Goal: Information Seeking & Learning: Find specific fact

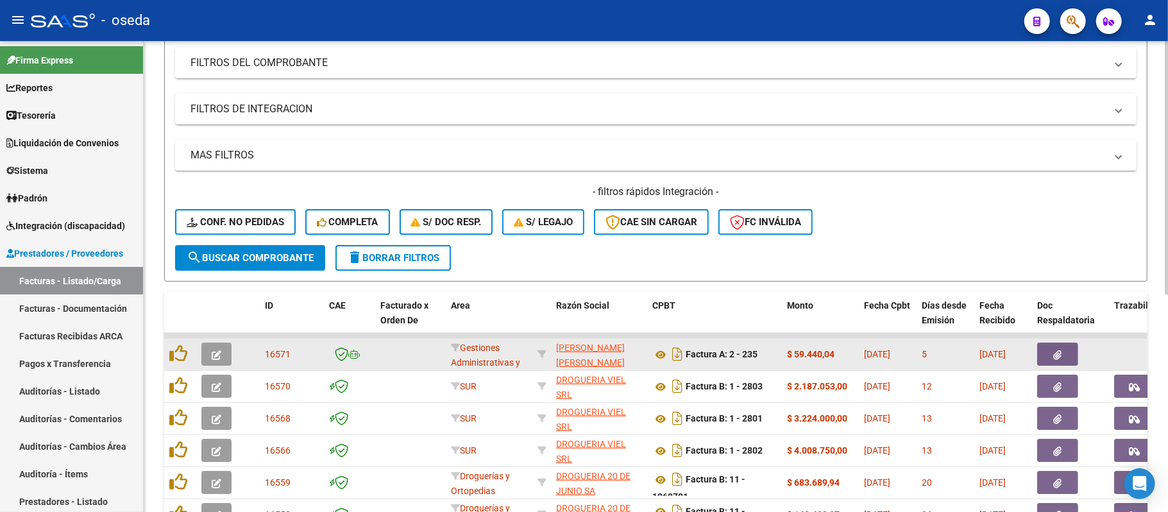
scroll to position [257, 0]
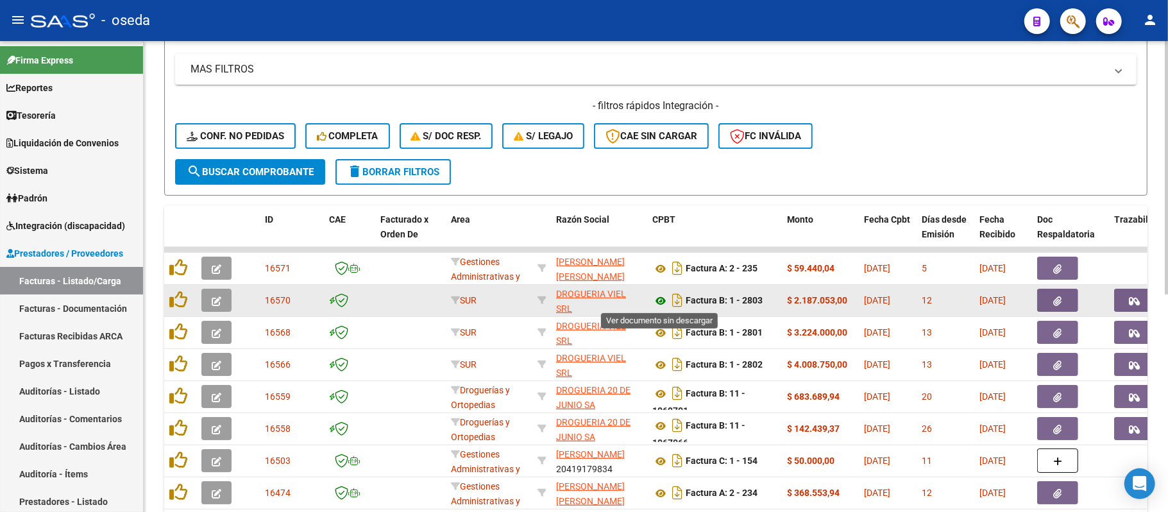
click at [662, 296] on icon at bounding box center [660, 300] width 17 height 15
click at [1054, 298] on icon "button" at bounding box center [1058, 301] width 8 height 10
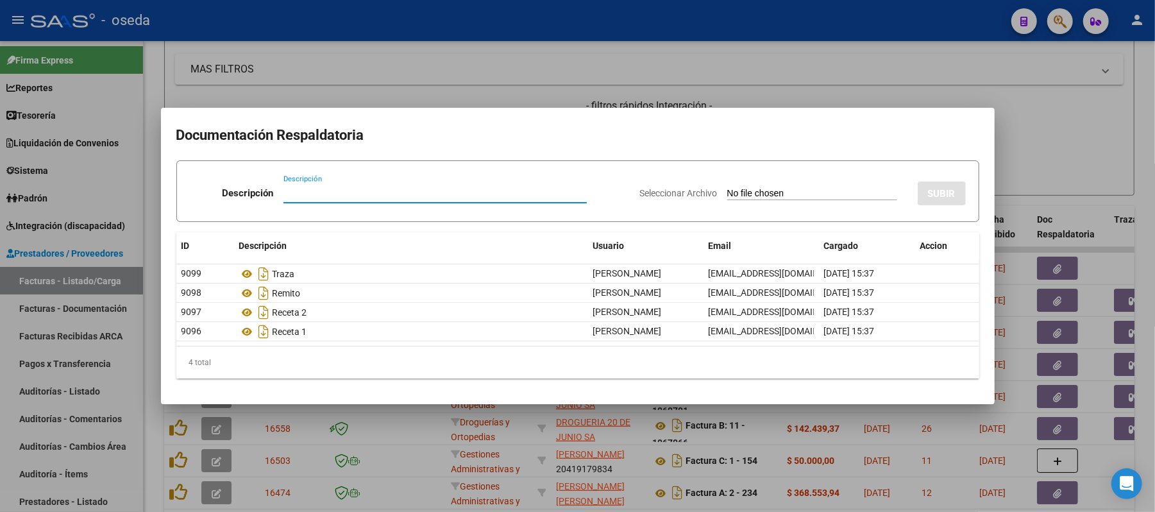
click at [635, 41] on div at bounding box center [577, 256] width 1155 height 512
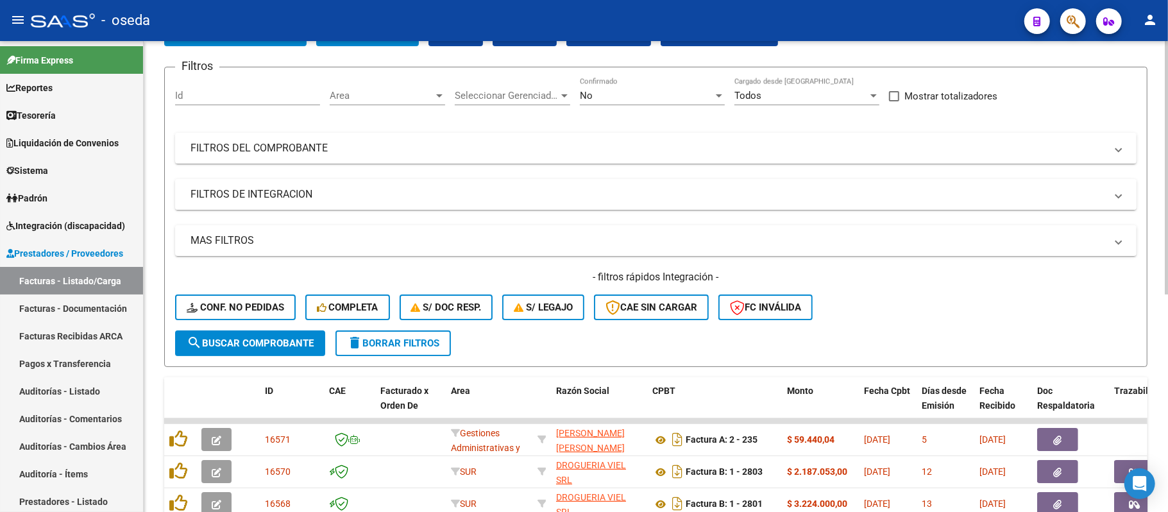
scroll to position [0, 0]
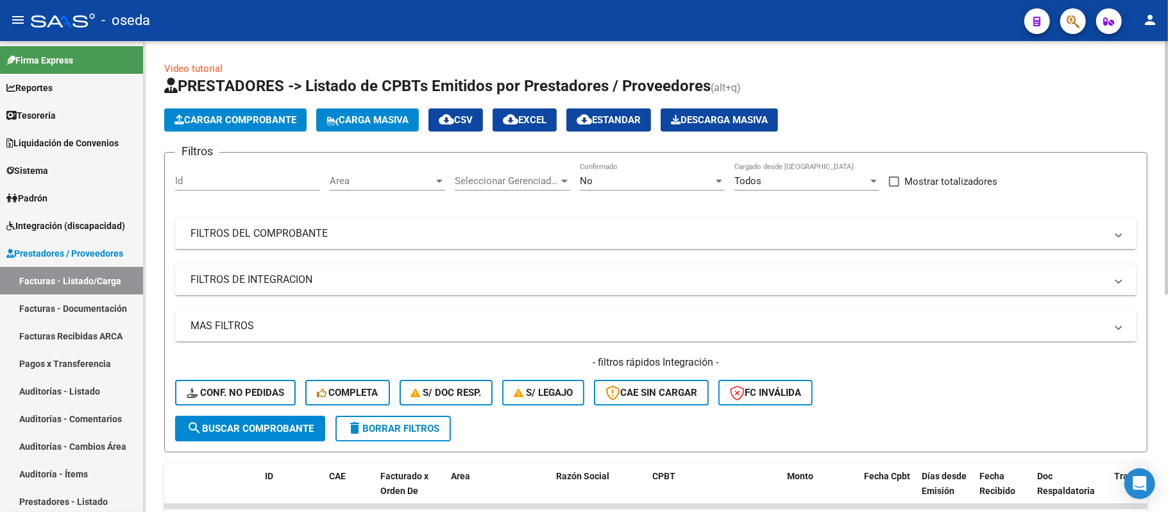
click at [770, 223] on mat-expansion-panel-header "FILTROS DEL COMPROBANTE" at bounding box center [655, 233] width 961 height 31
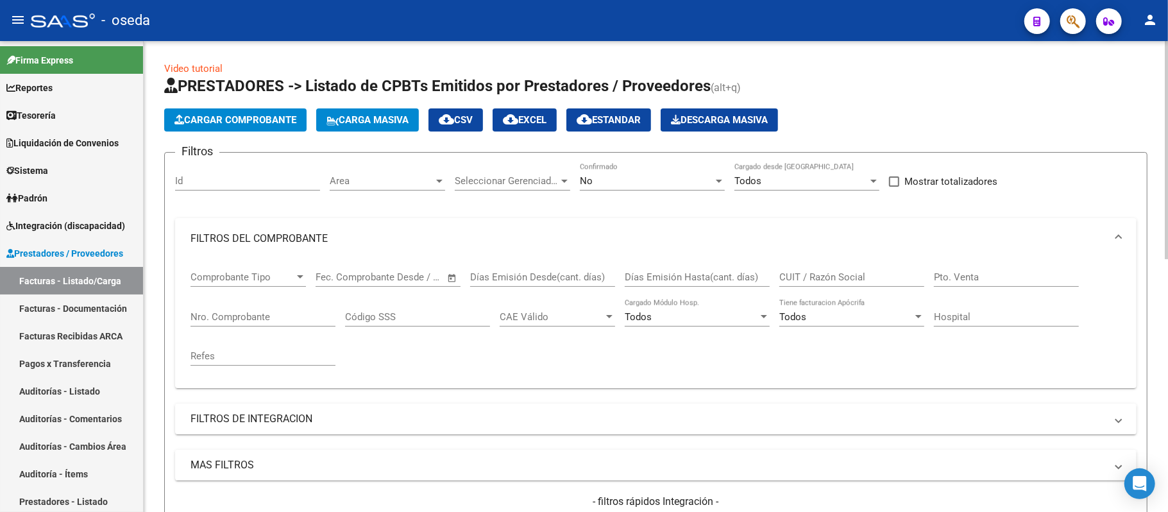
click at [811, 270] on div "CUIT / Razón Social" at bounding box center [851, 273] width 145 height 28
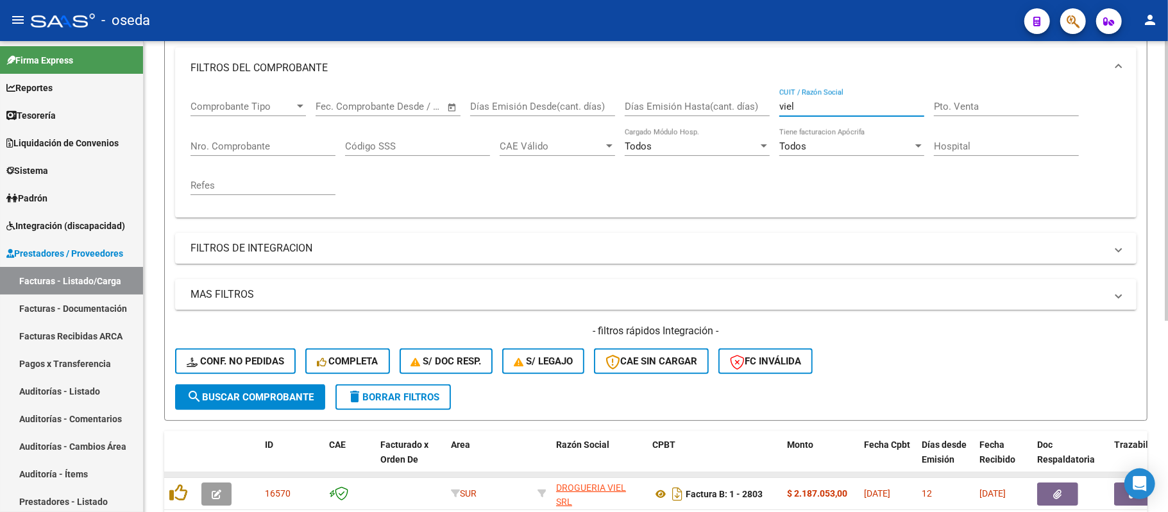
scroll to position [322, 0]
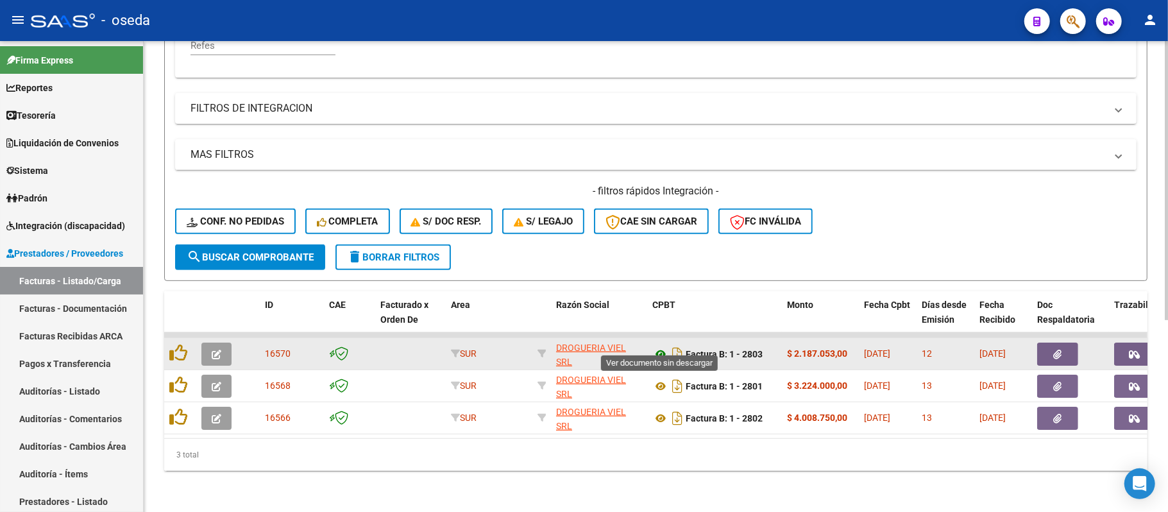
type input "viel"
click at [662, 346] on icon at bounding box center [660, 353] width 17 height 15
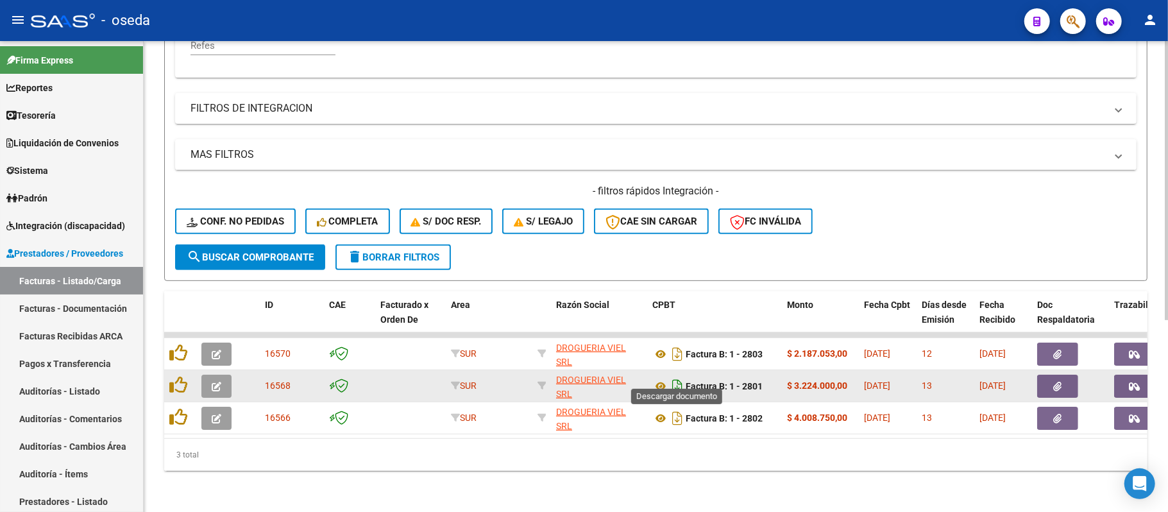
click at [680, 376] on icon "Descargar documento" at bounding box center [677, 386] width 17 height 21
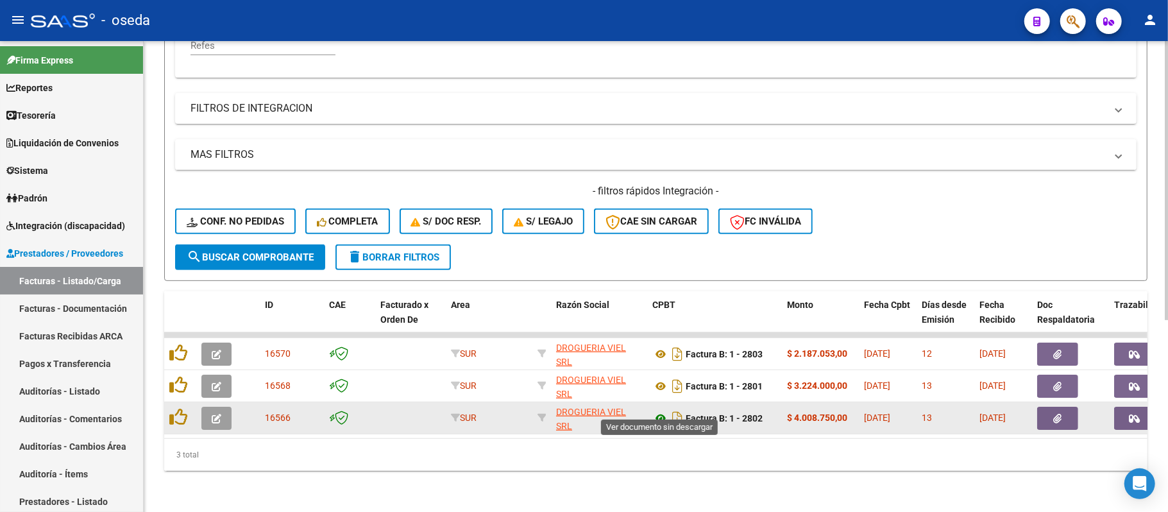
click at [657, 410] on icon at bounding box center [660, 417] width 17 height 15
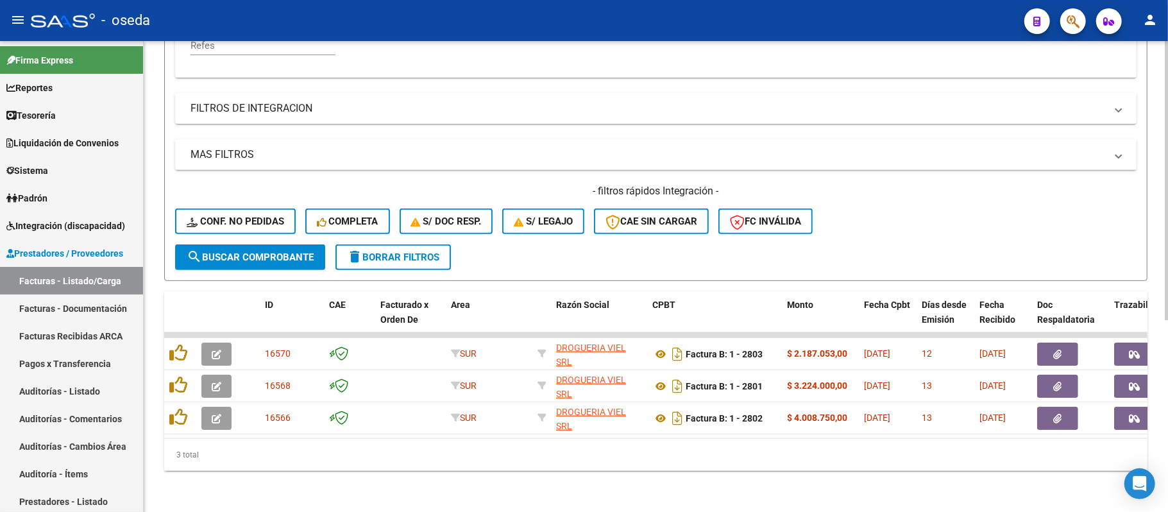
click at [422, 244] on button "delete Borrar Filtros" at bounding box center [392, 257] width 115 height 26
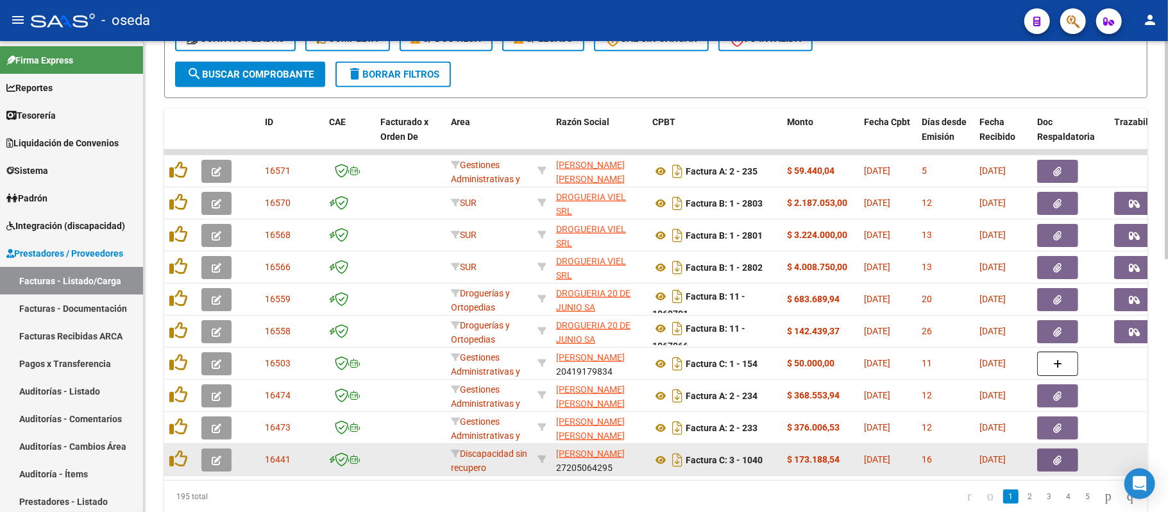
scroll to position [547, 0]
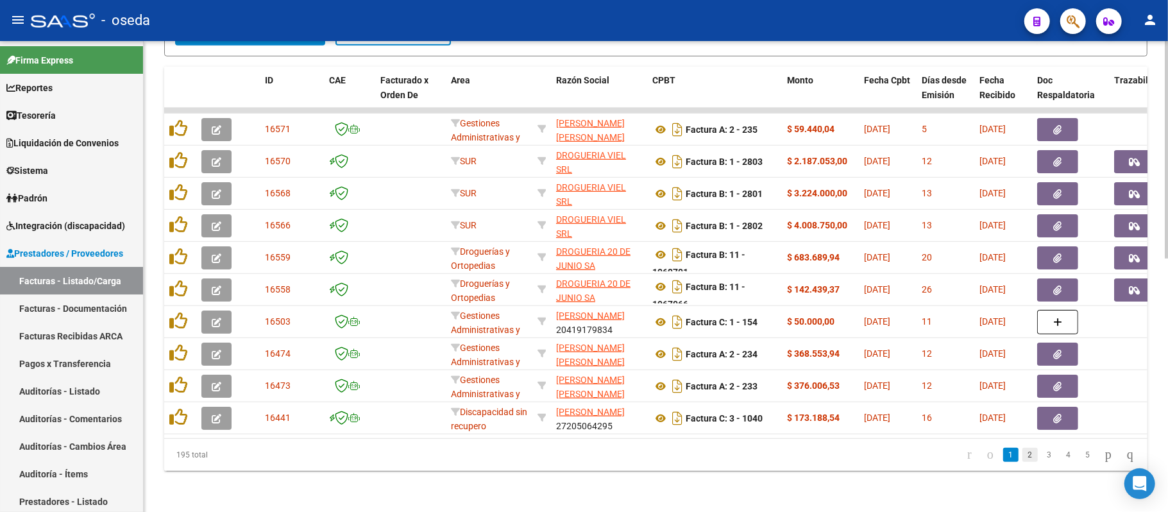
click at [1022, 452] on link "2" at bounding box center [1029, 455] width 15 height 14
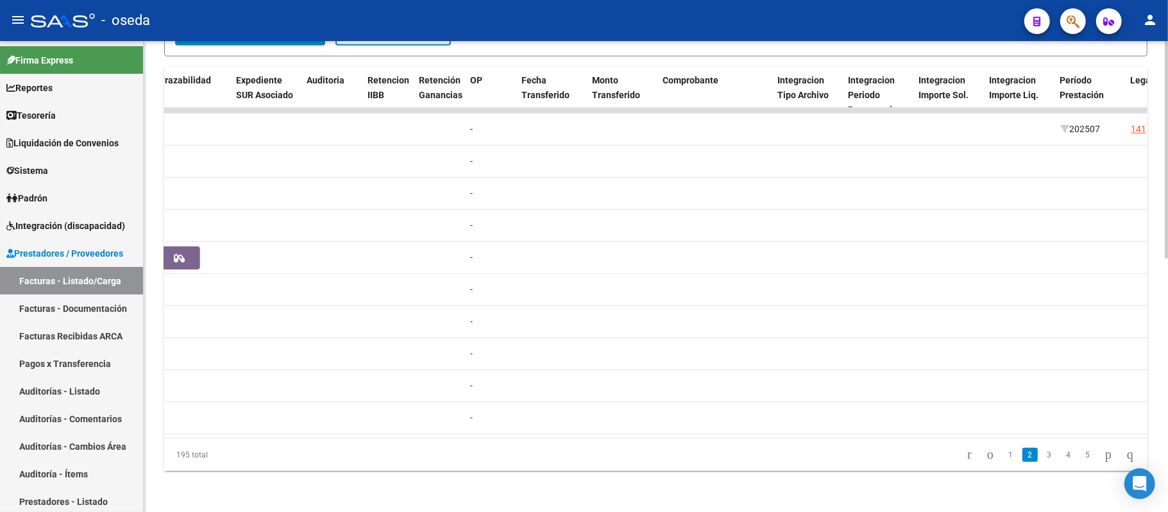
scroll to position [0, 0]
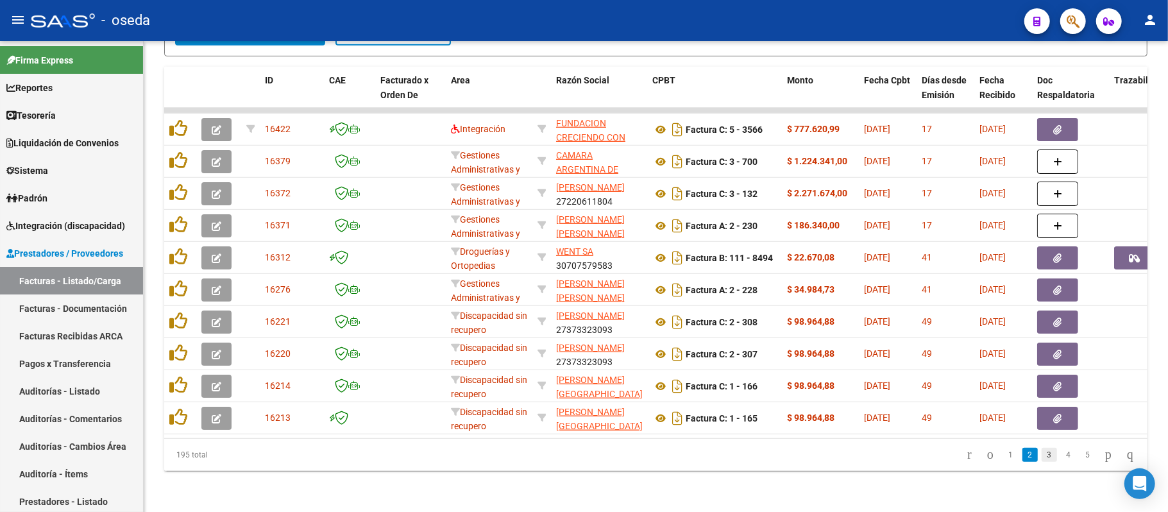
click at [1041, 458] on link "3" at bounding box center [1048, 455] width 15 height 14
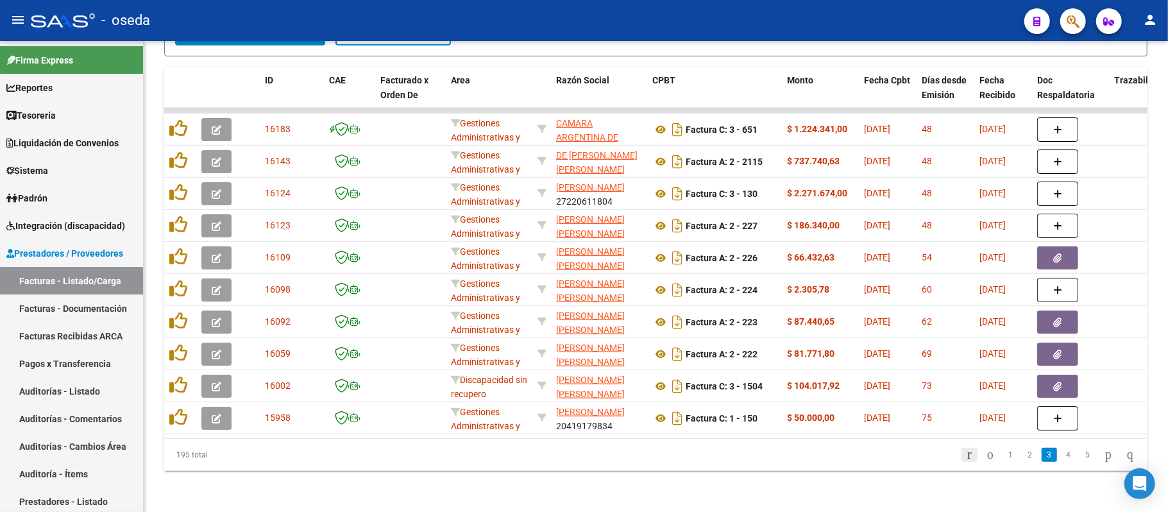
click at [965, 451] on icon "go to first page" at bounding box center [969, 453] width 8 height 15
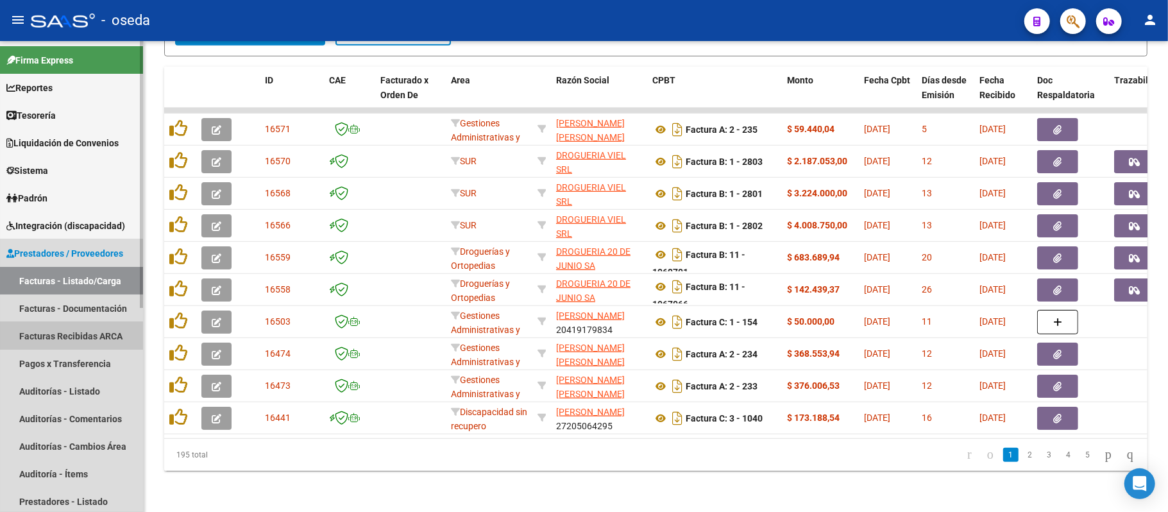
click at [67, 330] on link "Facturas Recibidas ARCA" at bounding box center [71, 336] width 143 height 28
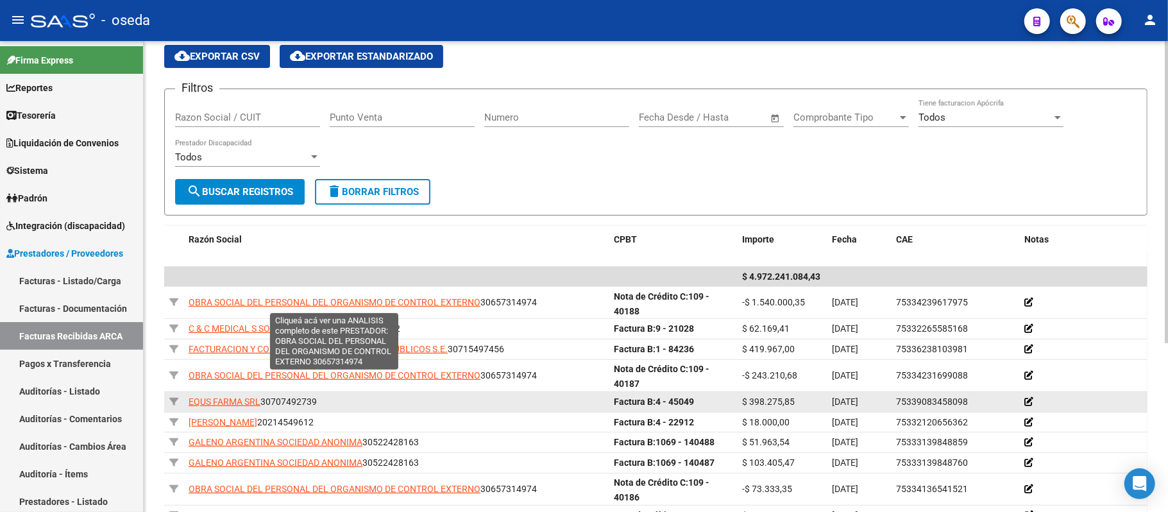
scroll to position [263, 0]
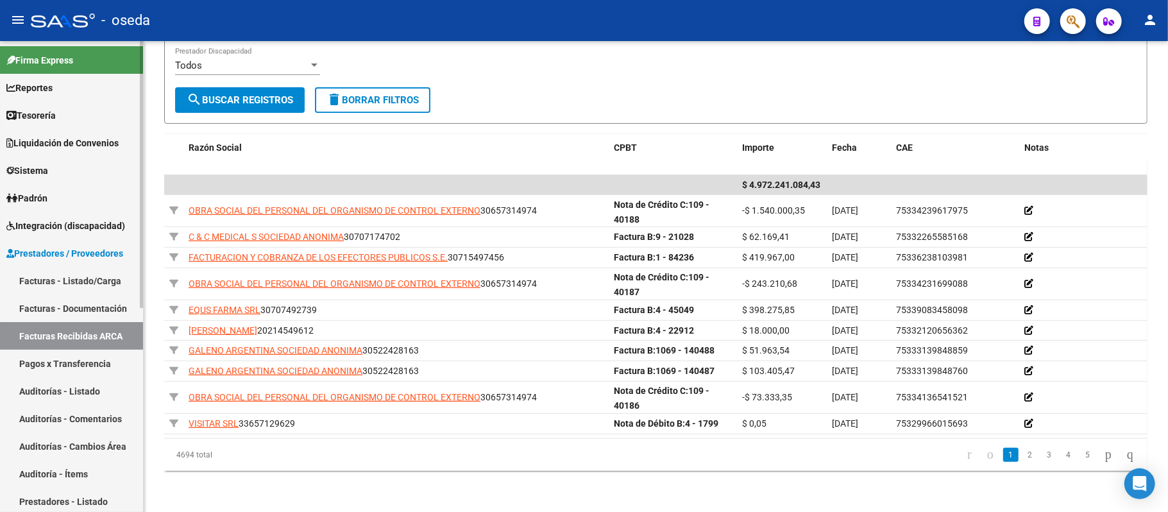
click at [76, 282] on link "Facturas - Listado/Carga" at bounding box center [71, 281] width 143 height 28
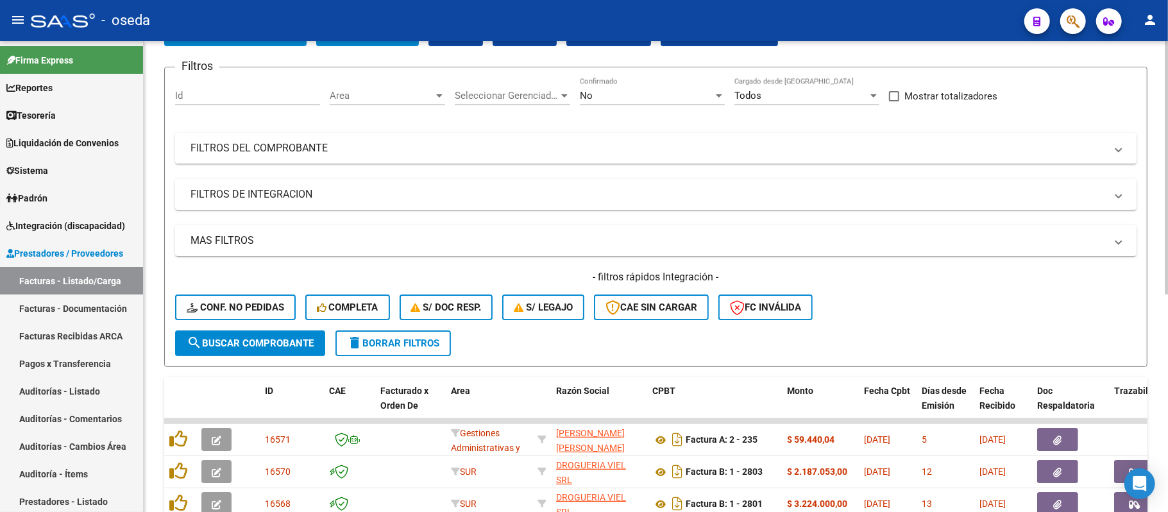
scroll to position [171, 0]
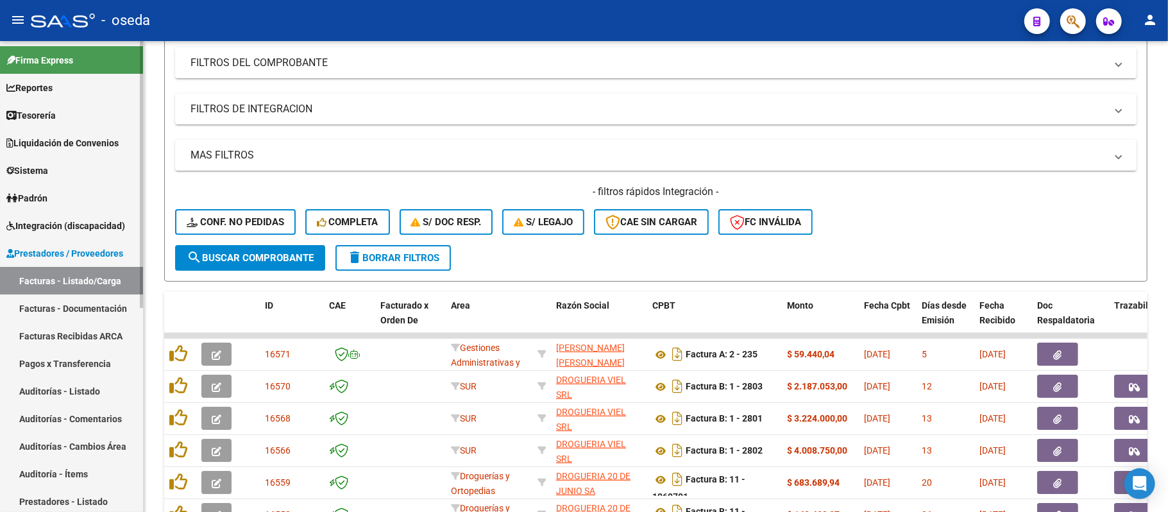
click at [72, 241] on link "Prestadores / Proveedores" at bounding box center [71, 253] width 143 height 28
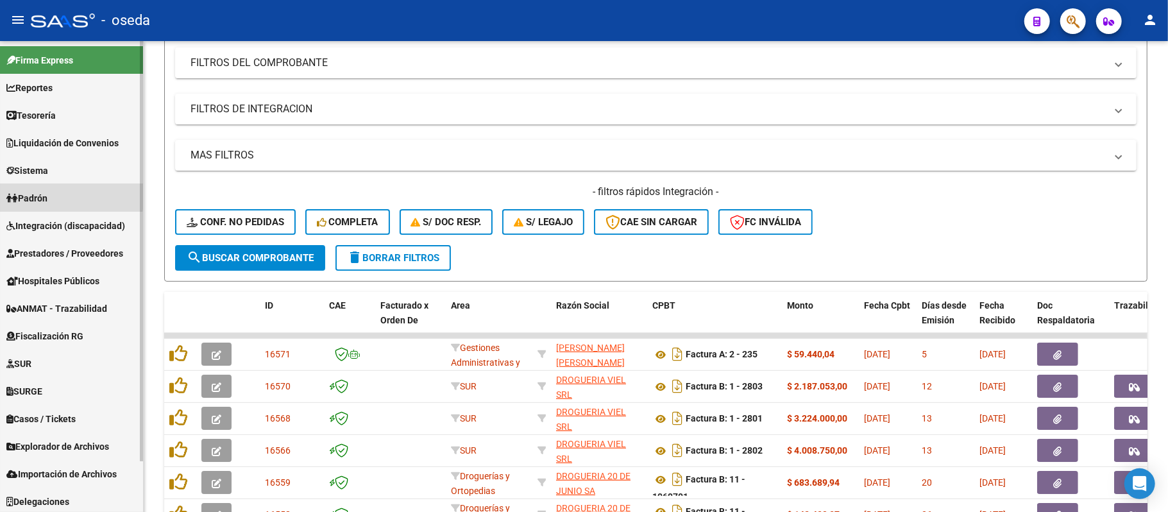
click at [27, 189] on link "Padrón" at bounding box center [71, 198] width 143 height 28
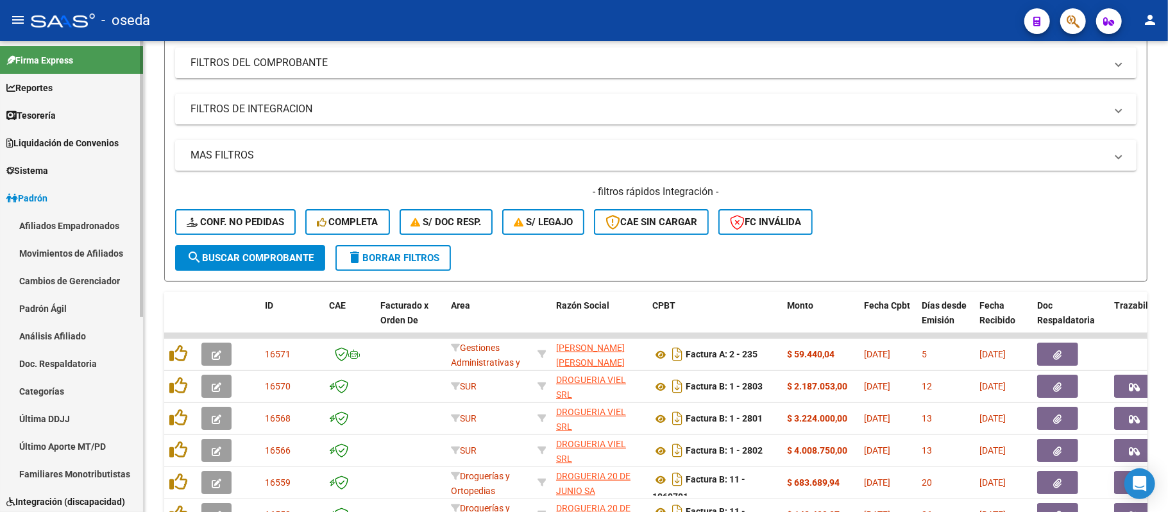
click at [47, 216] on link "Afiliados Empadronados" at bounding box center [71, 226] width 143 height 28
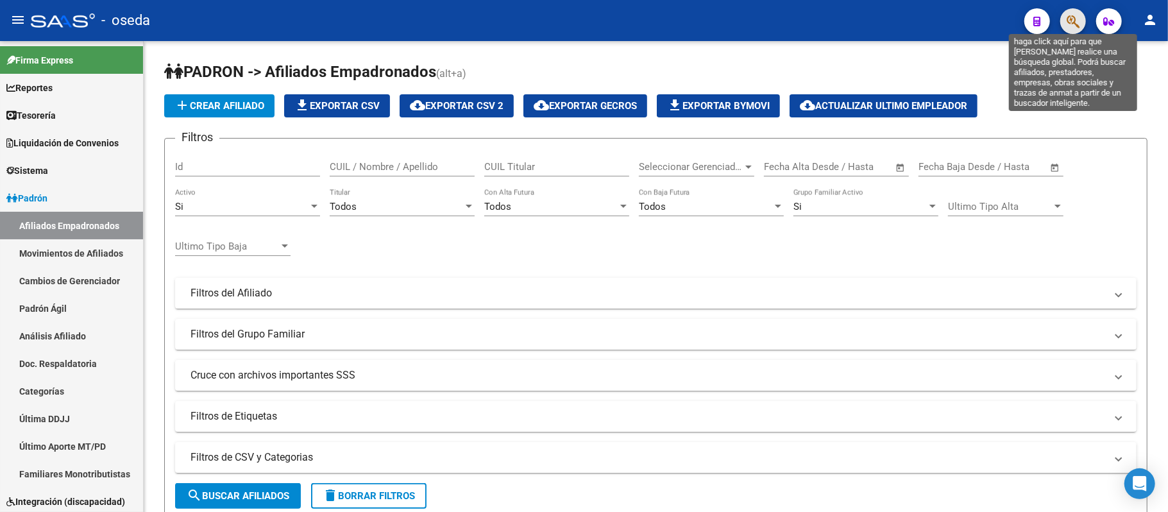
click at [1068, 21] on icon "button" at bounding box center [1072, 21] width 13 height 15
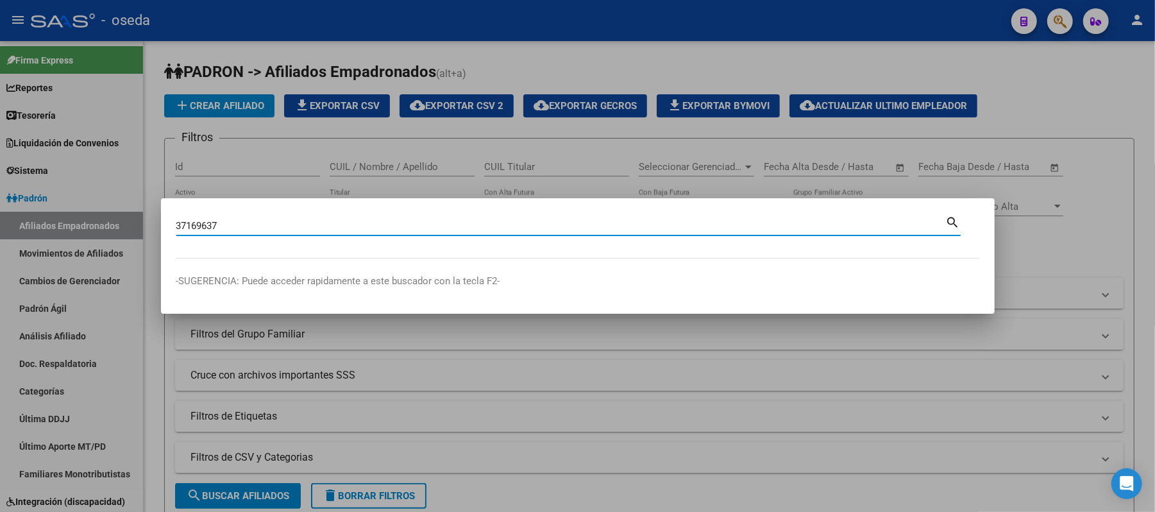
type input "37169637"
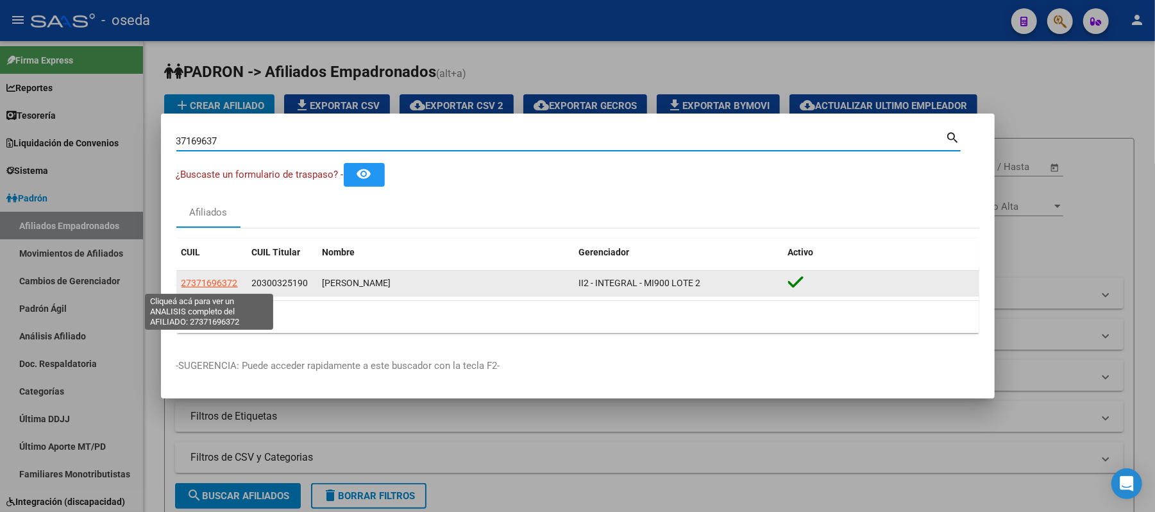
click at [208, 285] on span "27371696372" at bounding box center [209, 283] width 56 height 10
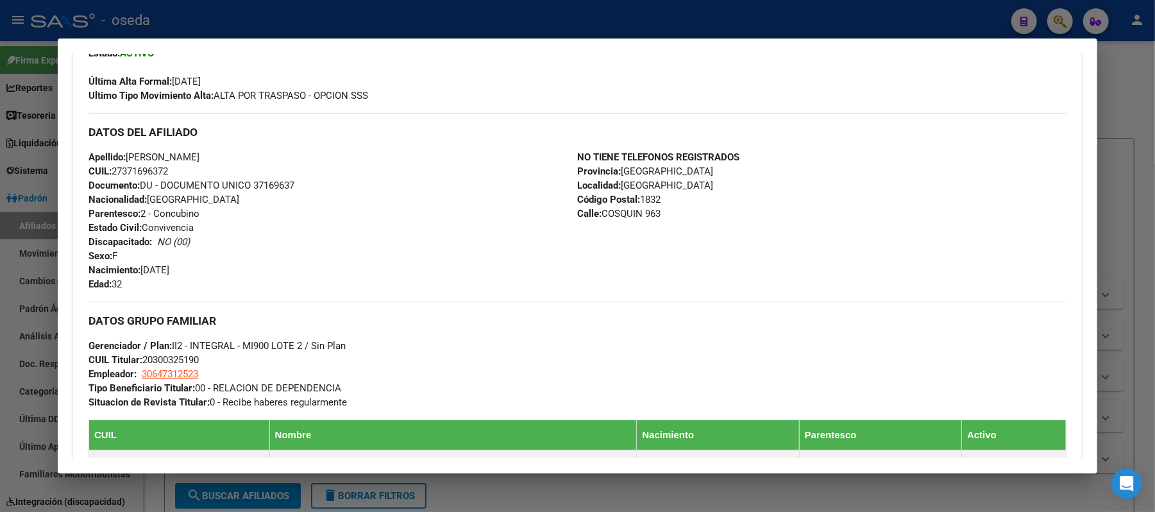
scroll to position [598, 0]
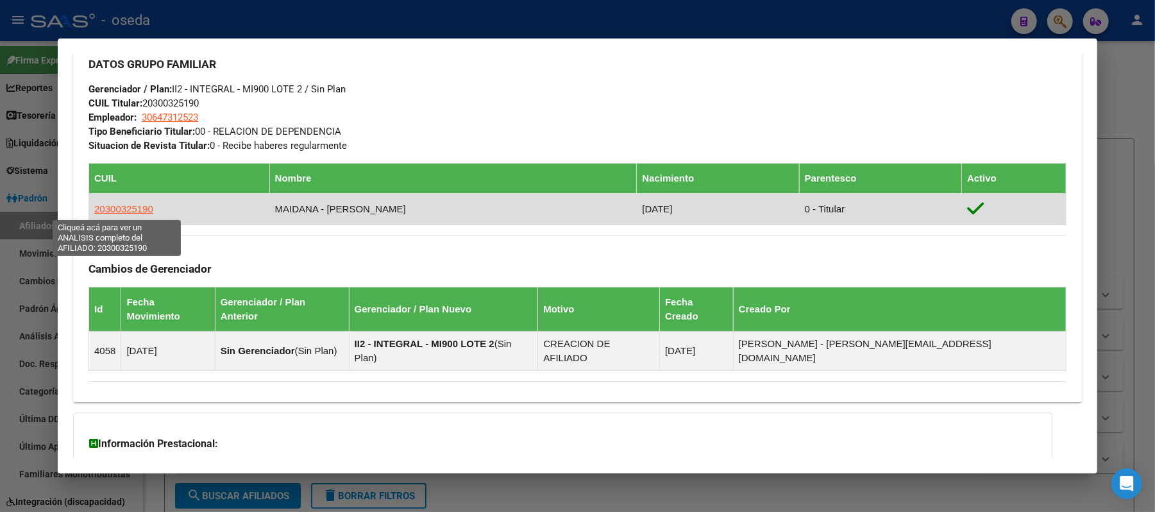
click at [131, 206] on span "20300325190" at bounding box center [123, 208] width 59 height 11
type textarea "20300325190"
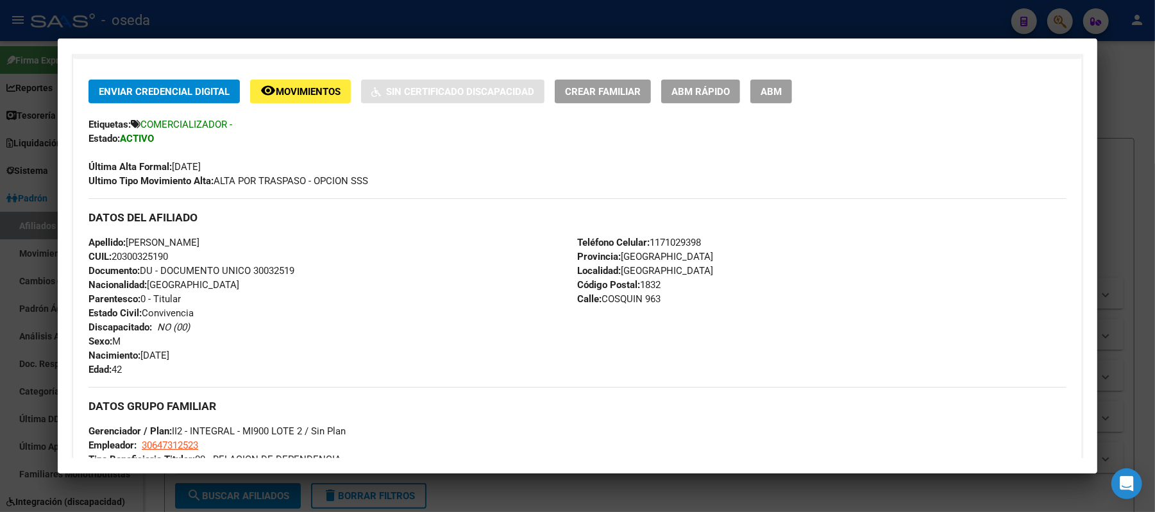
scroll to position [427, 0]
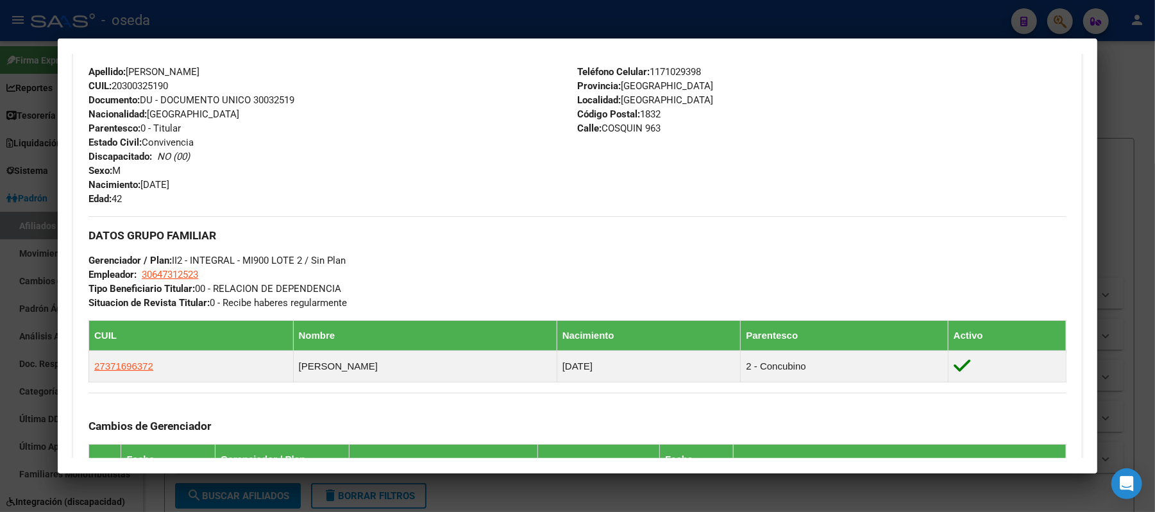
click at [5, 280] on div at bounding box center [577, 256] width 1155 height 512
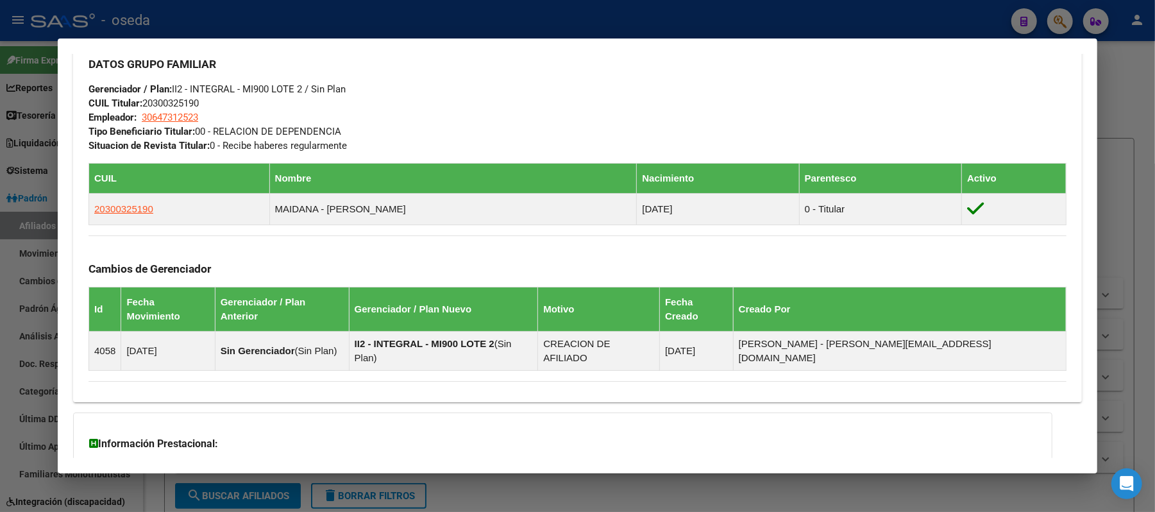
scroll to position [716, 0]
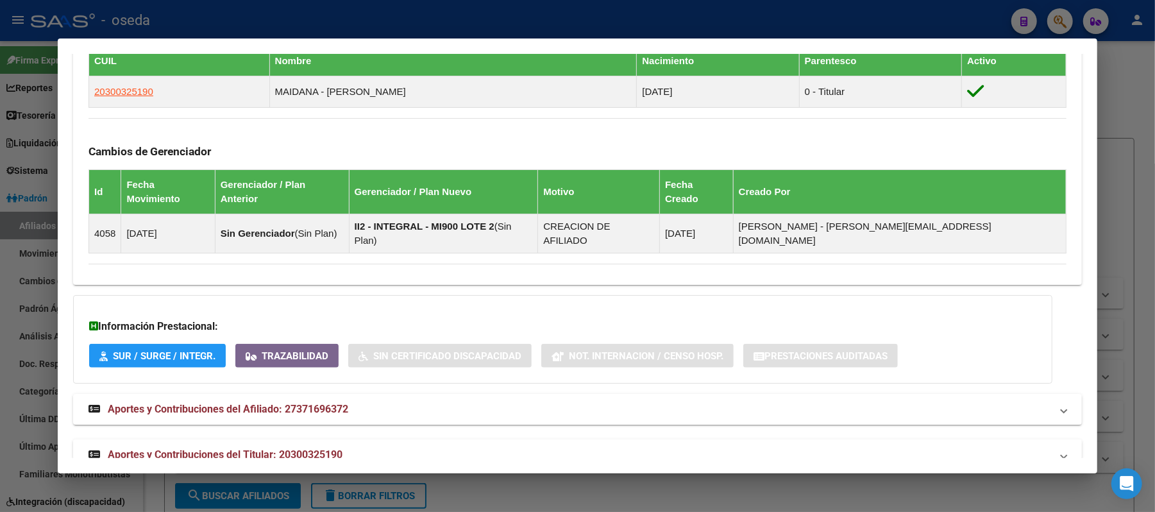
click at [287, 448] on span "Aportes y Contribuciones del Titular: 20300325190" at bounding box center [225, 454] width 235 height 12
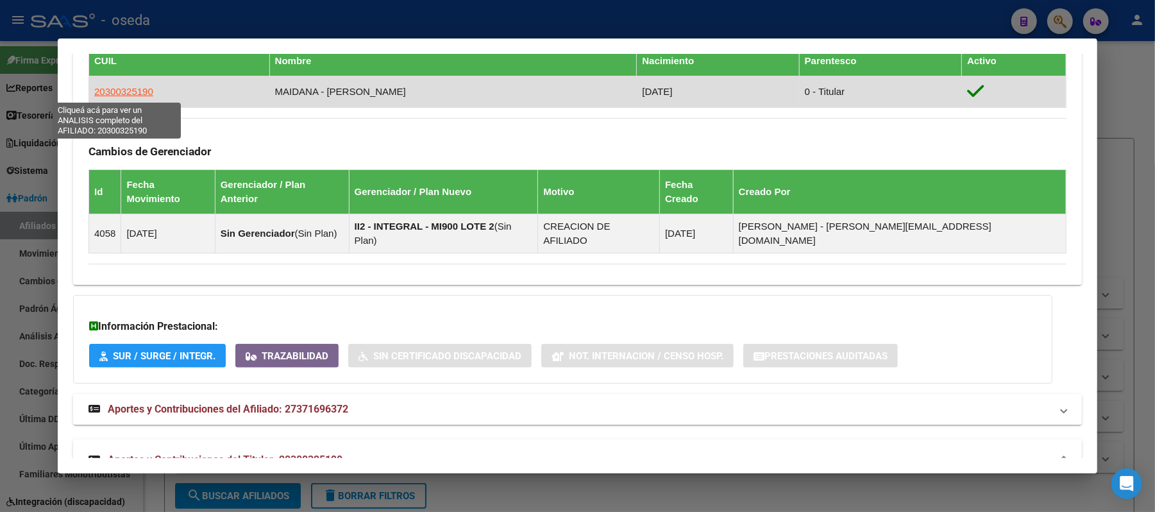
click at [105, 92] on span "20300325190" at bounding box center [123, 91] width 59 height 11
